Goal: Task Accomplishment & Management: Manage account settings

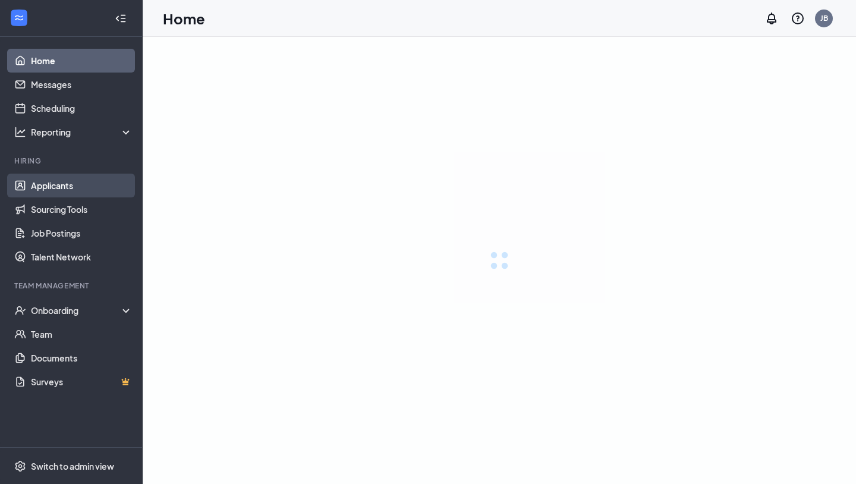
click at [44, 191] on link "Applicants" at bounding box center [82, 185] width 102 height 24
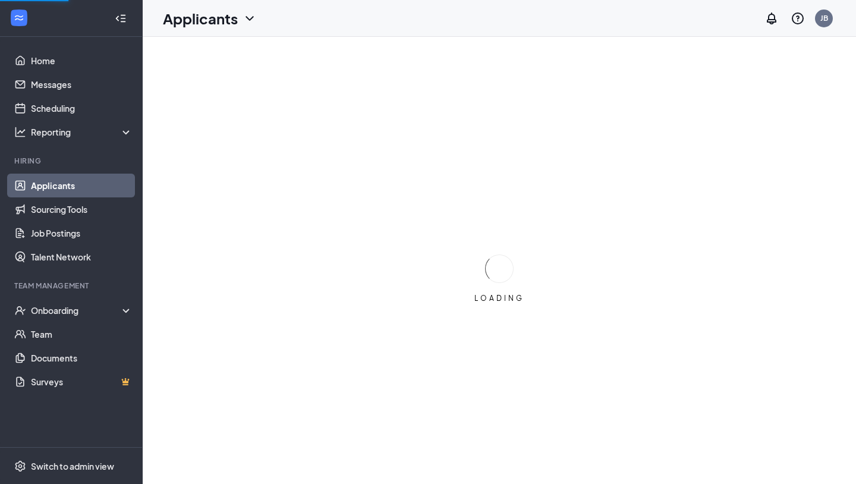
click at [62, 188] on link "Applicants" at bounding box center [82, 185] width 102 height 24
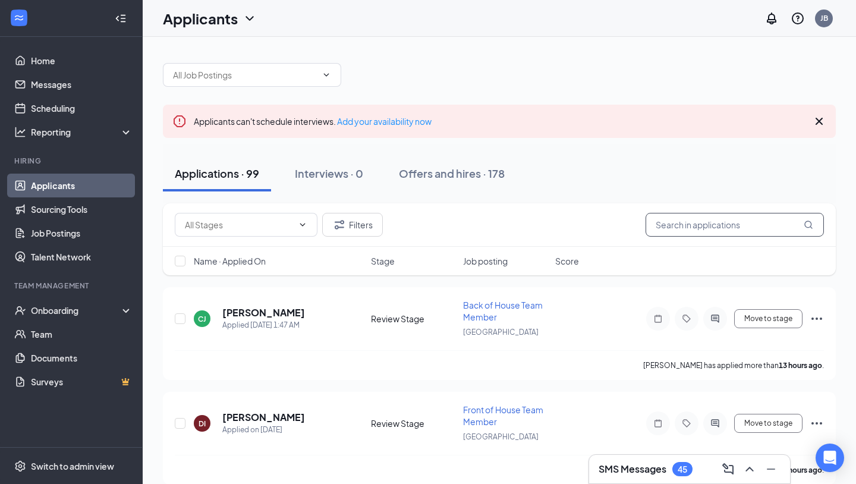
click at [699, 228] on input "text" at bounding box center [734, 225] width 178 height 24
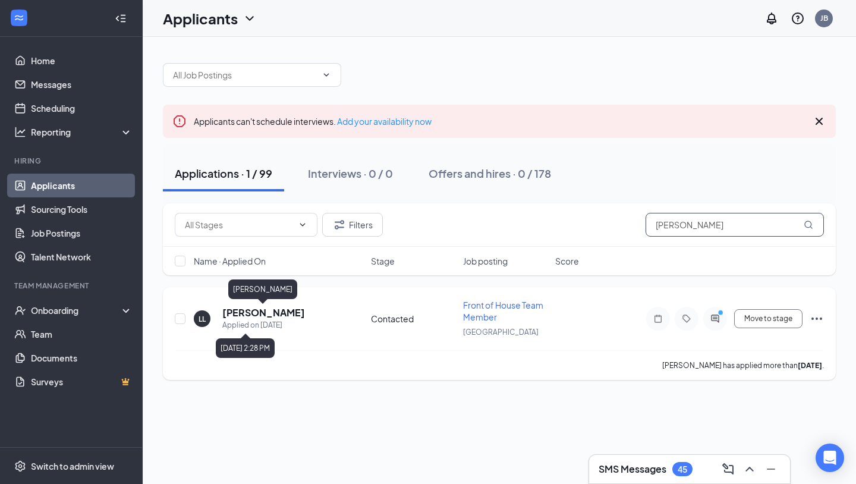
type input "[PERSON_NAME]"
click at [272, 315] on h5 "[PERSON_NAME]" at bounding box center [263, 312] width 83 height 13
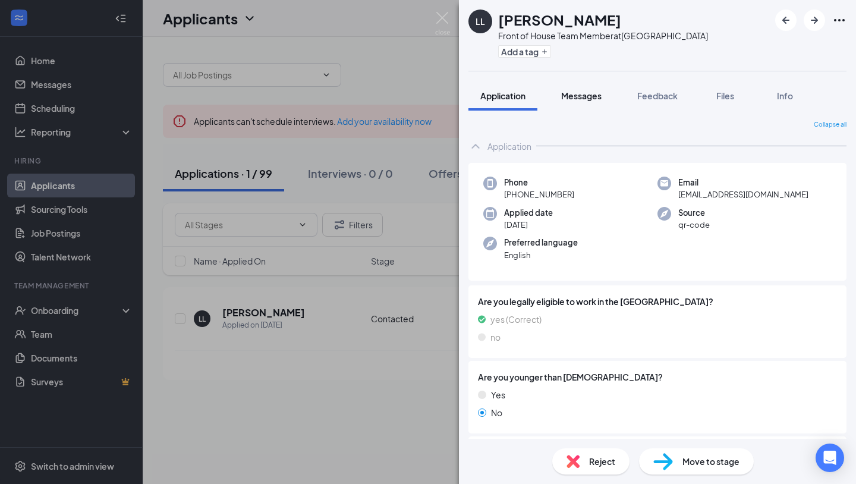
scroll to position [-1, 0]
click at [582, 102] on button "Messages" at bounding box center [581, 96] width 64 height 30
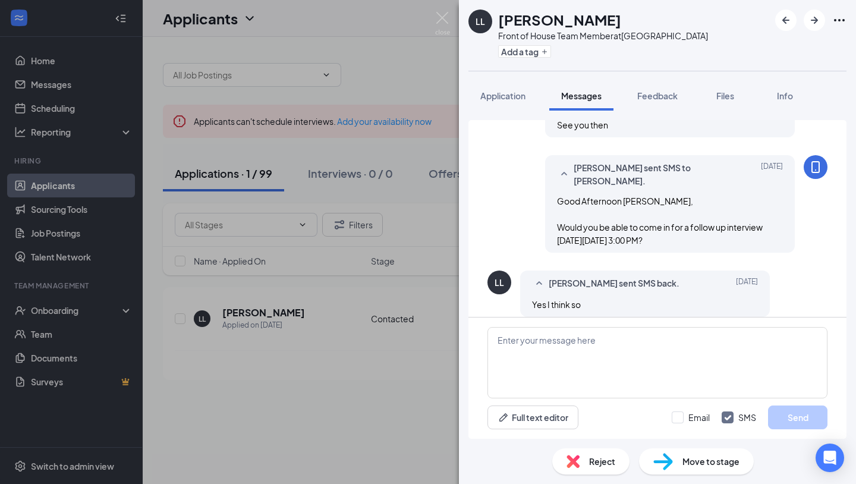
scroll to position [534, 0]
click at [491, 103] on button "Application" at bounding box center [502, 96] width 69 height 30
